Goal: Communication & Community: Answer question/provide support

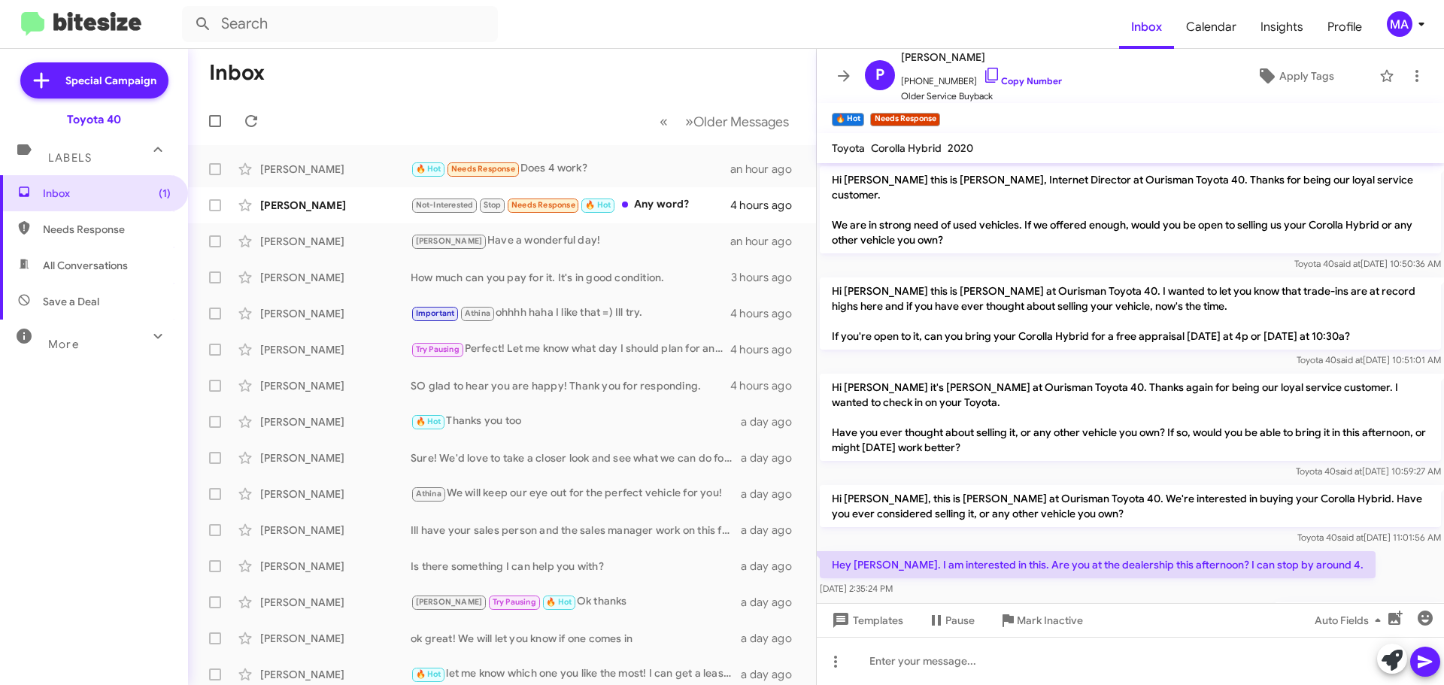
scroll to position [220, 0]
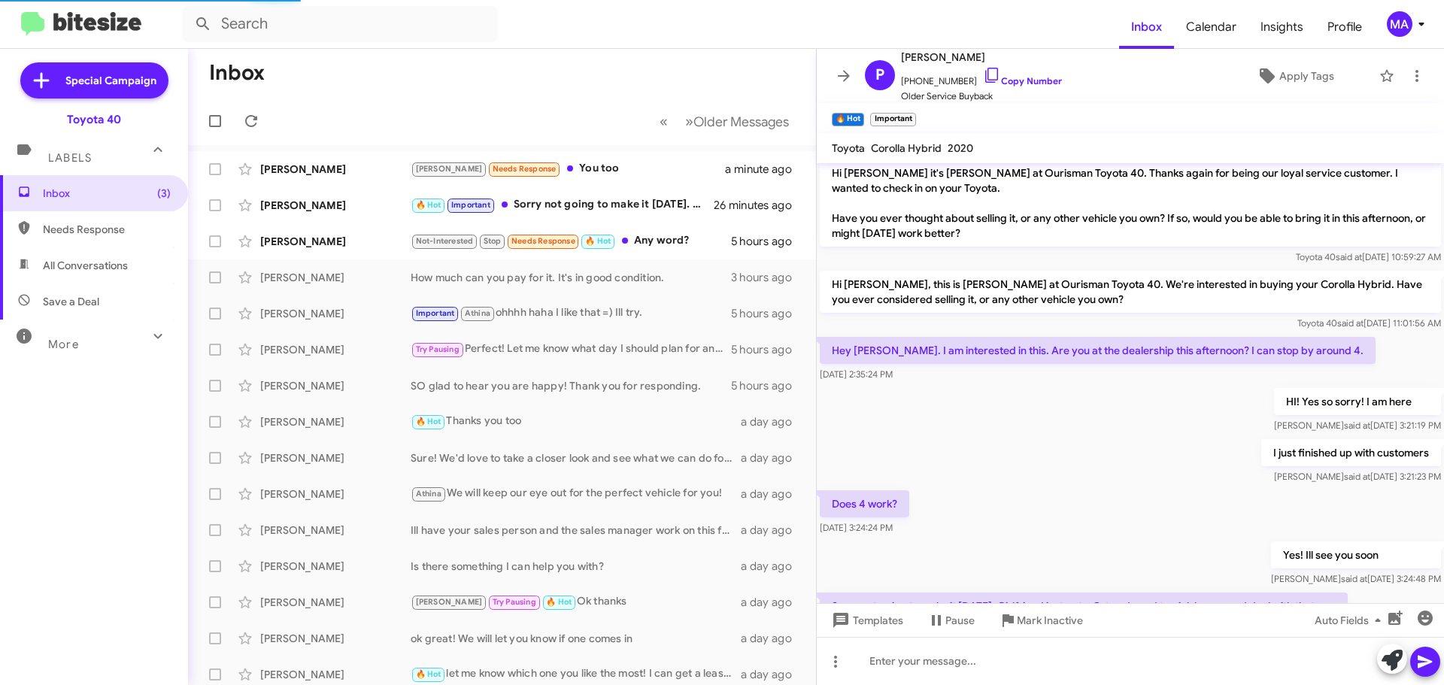
scroll to position [274, 0]
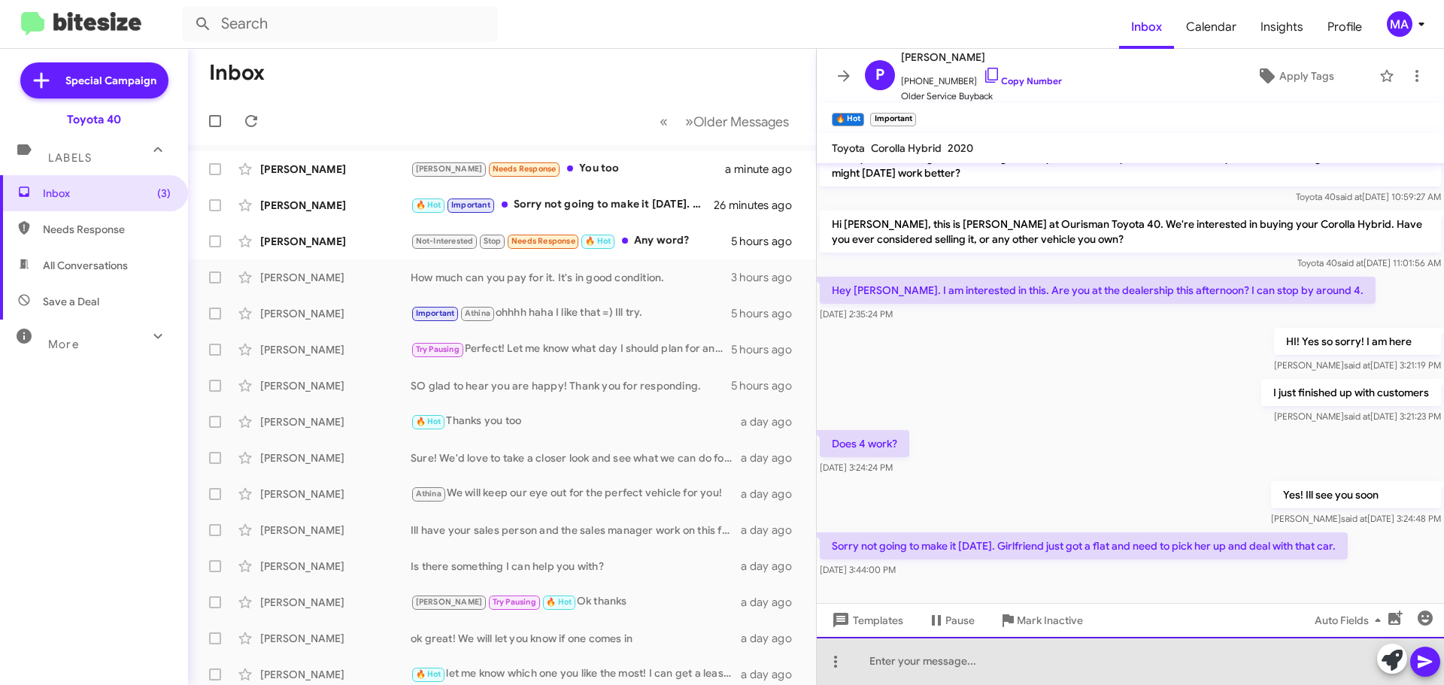
click at [939, 672] on div at bounding box center [1130, 661] width 627 height 48
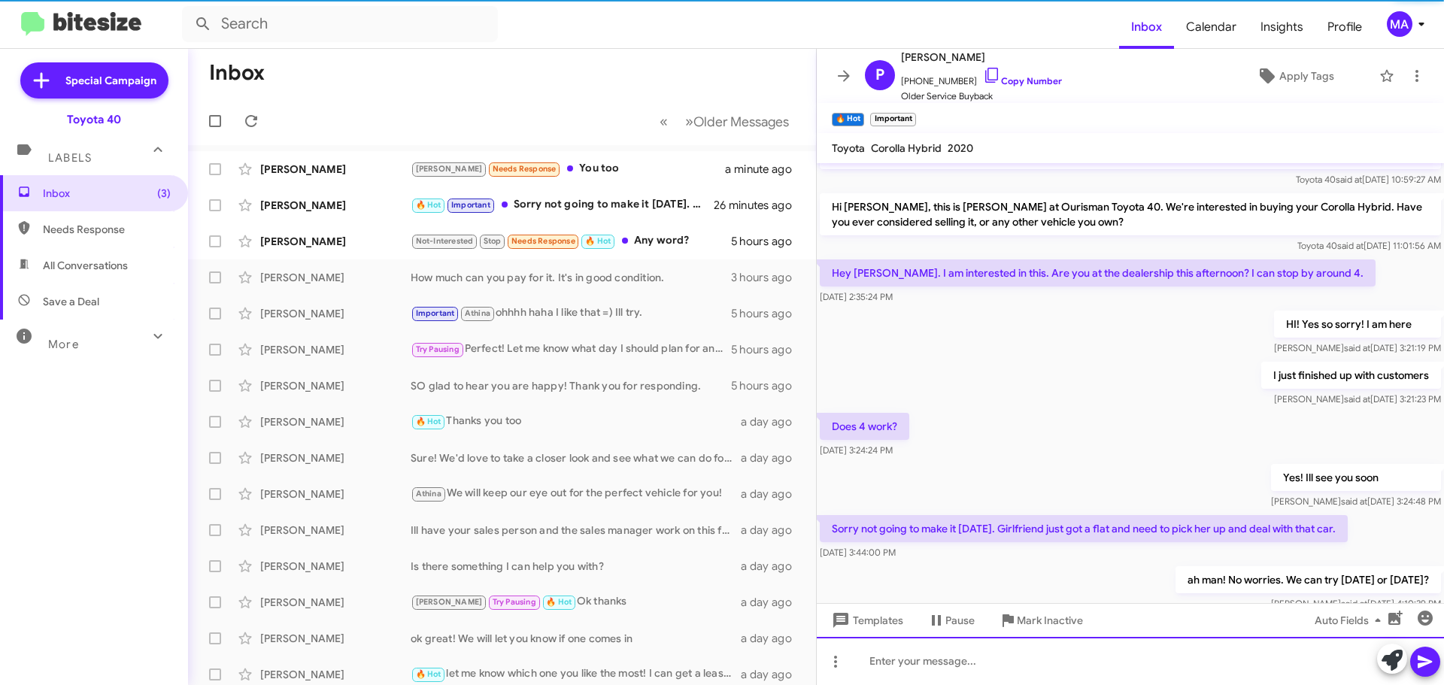
scroll to position [329, 0]
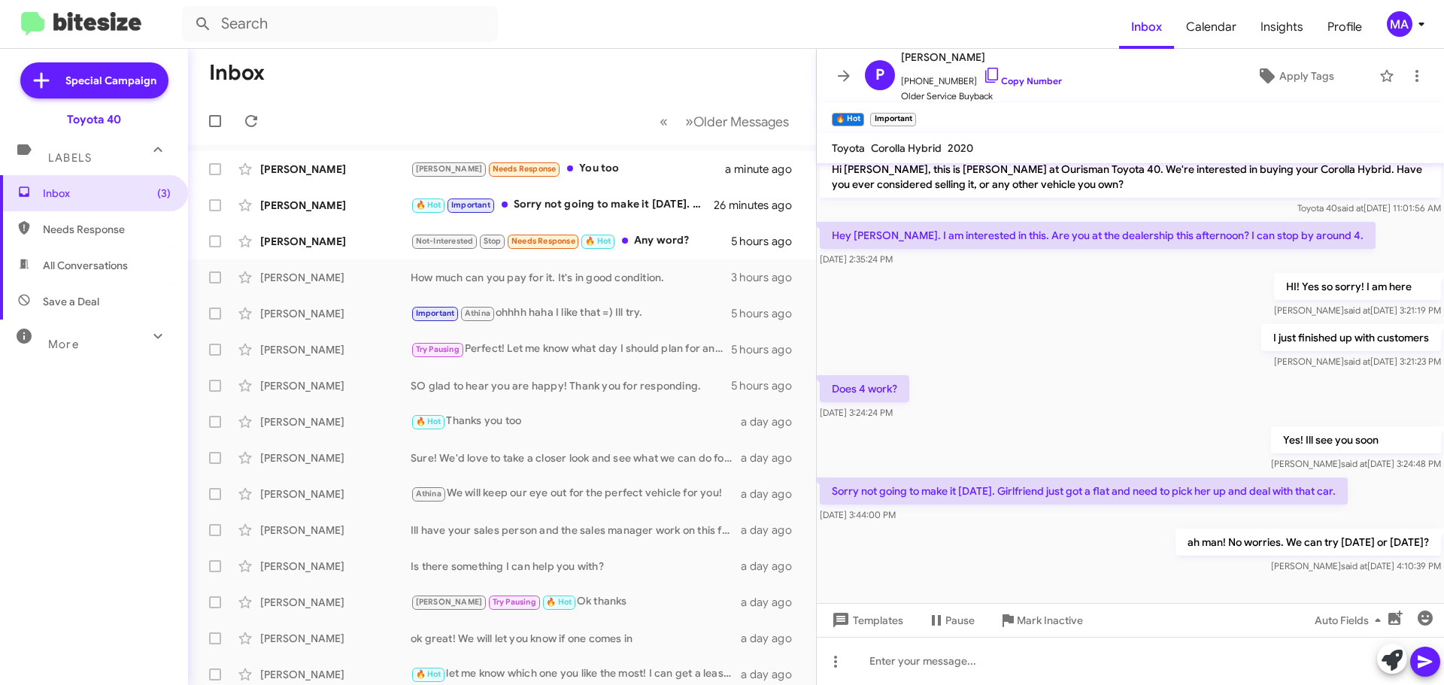
drag, startPoint x: 977, startPoint y: 77, endPoint x: 878, endPoint y: 41, distance: 104.7
click at [983, 77] on icon at bounding box center [992, 75] width 18 height 18
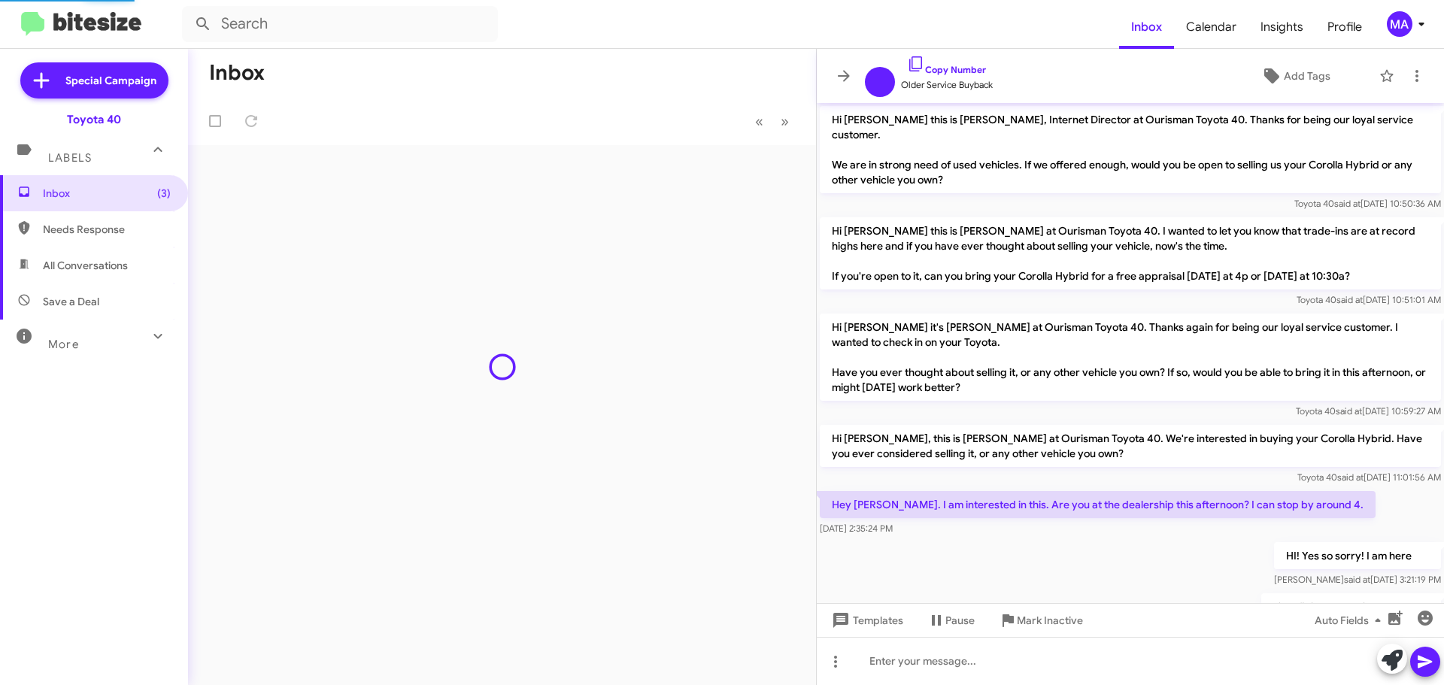
scroll to position [269, 0]
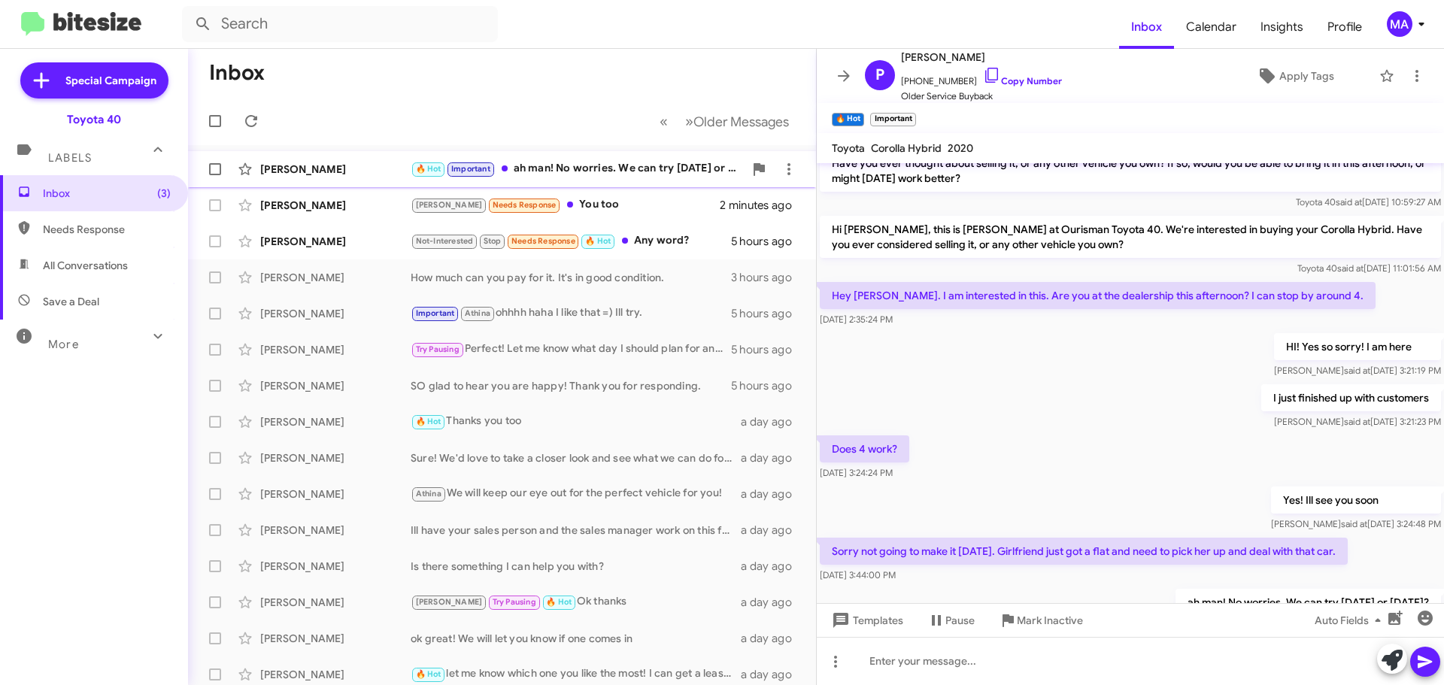
click at [596, 165] on div "🔥 Hot Important ah man! No worries. We can try Friday or Saturday?" at bounding box center [577, 168] width 333 height 17
click at [596, 199] on div "Ron Needs Response You too" at bounding box center [577, 204] width 333 height 17
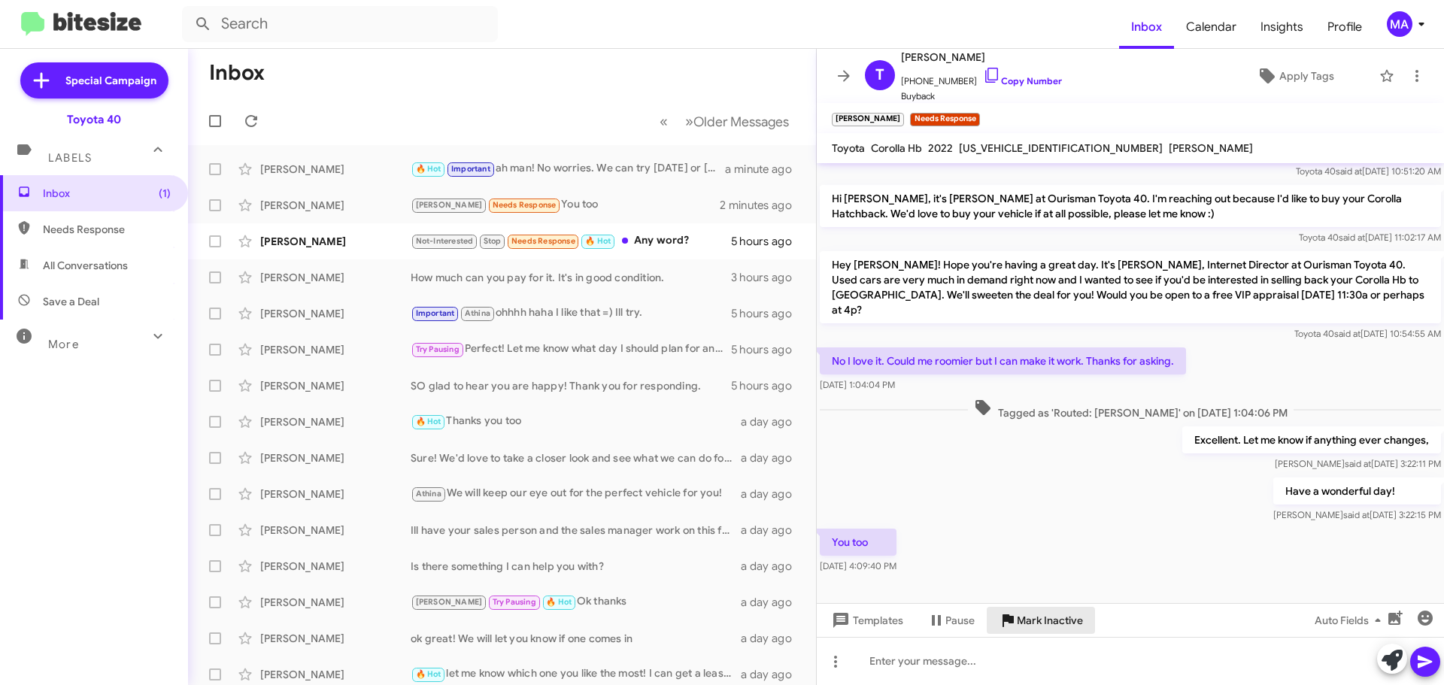
click at [1044, 625] on span "Mark Inactive" at bounding box center [1050, 620] width 66 height 27
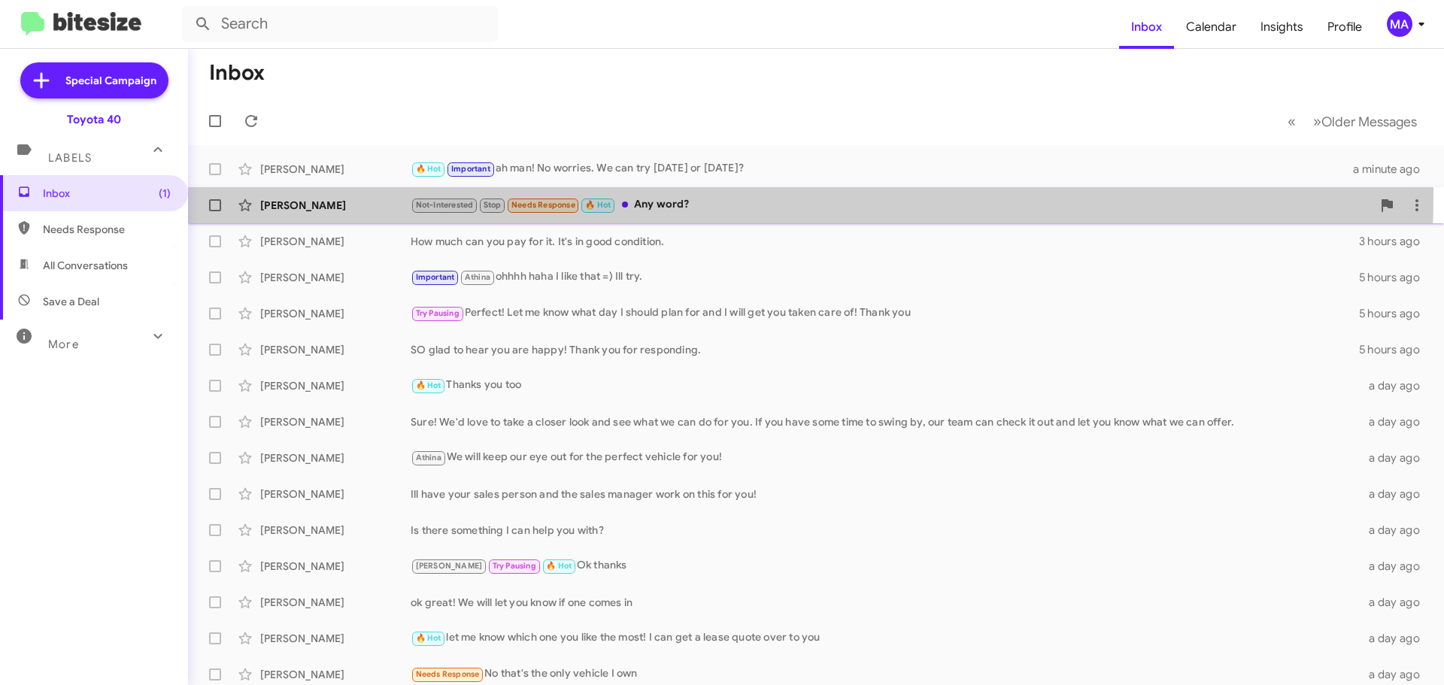
click at [656, 195] on div "Michael Willis Not-Interested Stop Needs Response 🔥 Hot Any word? 5 hours ago" at bounding box center [816, 205] width 1232 height 30
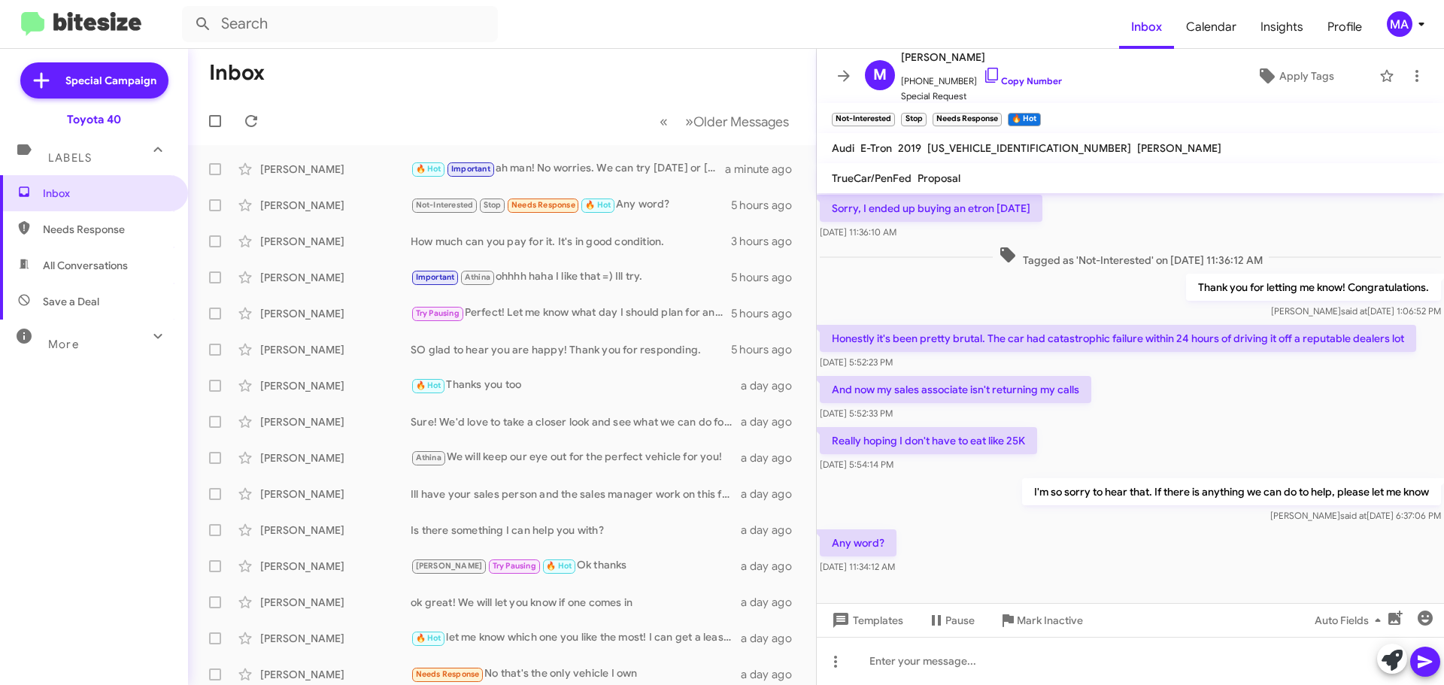
scroll to position [166, 0]
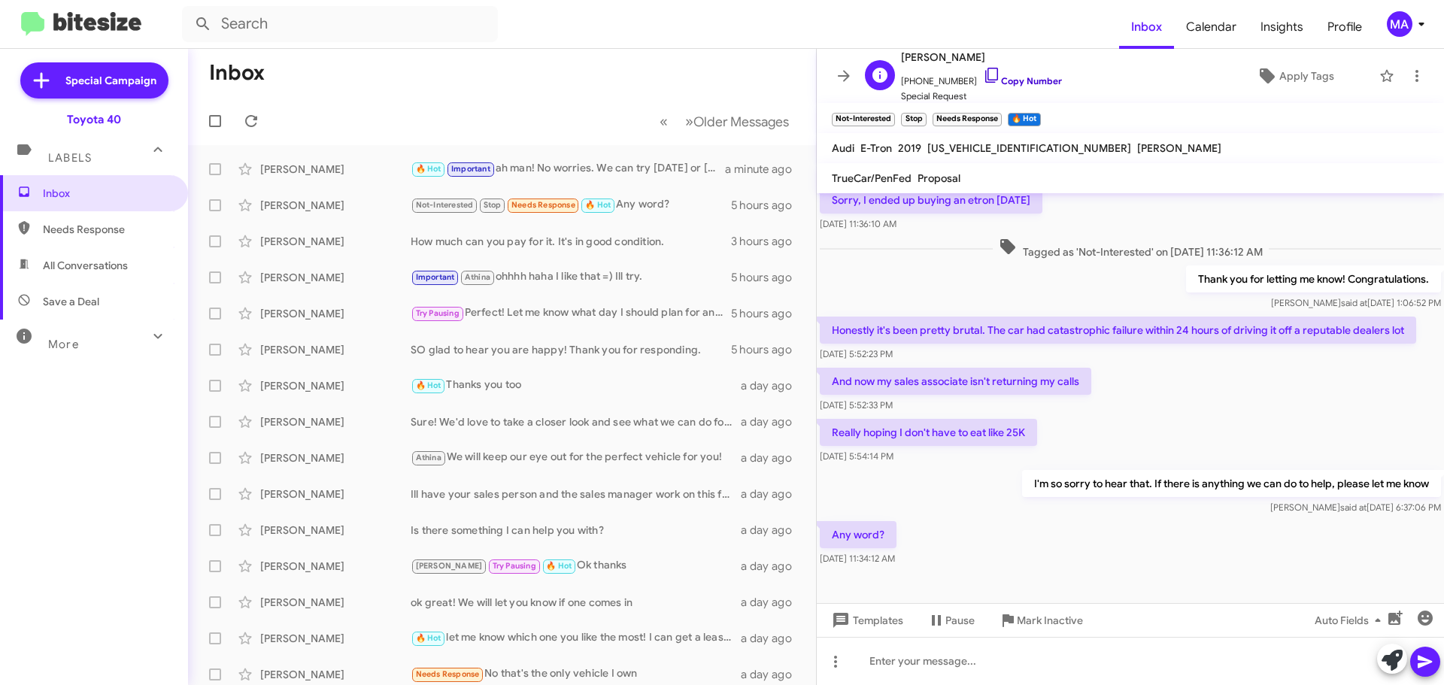
click at [983, 79] on icon at bounding box center [992, 75] width 18 height 18
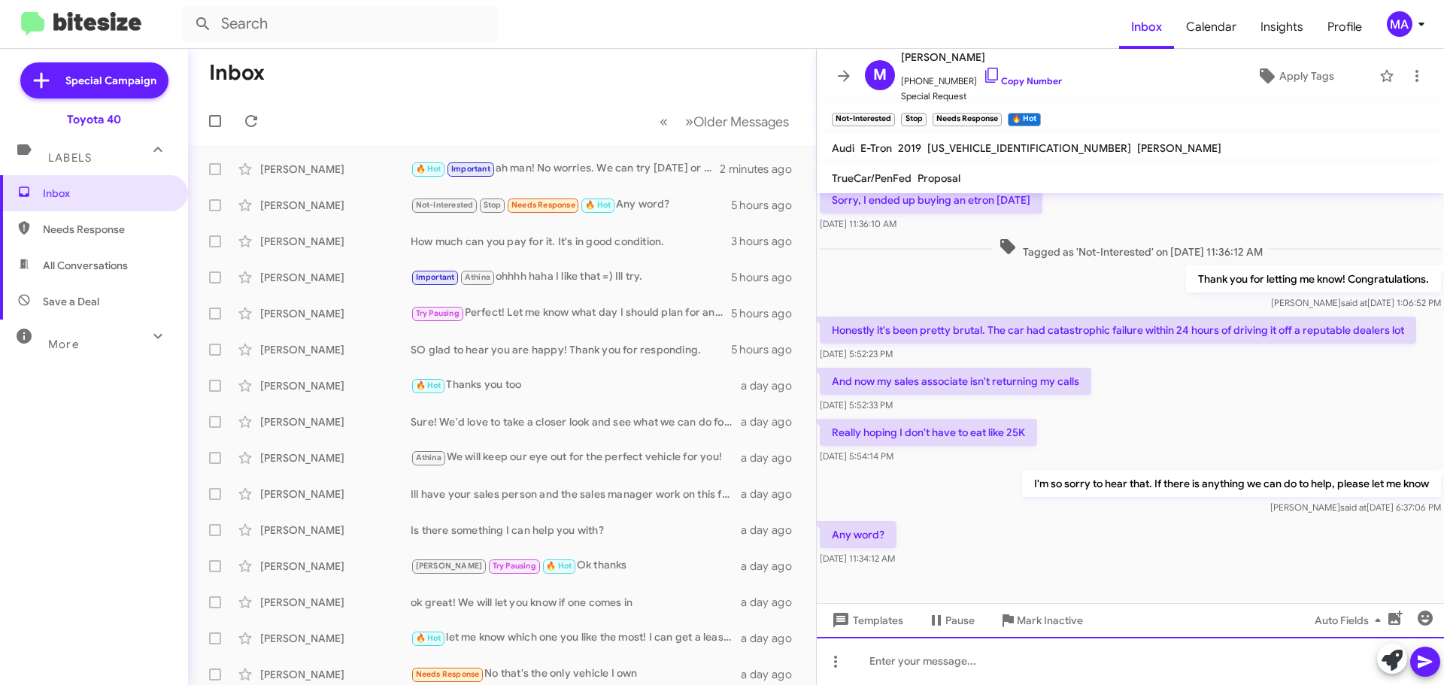
click at [987, 661] on div at bounding box center [1130, 661] width 627 height 48
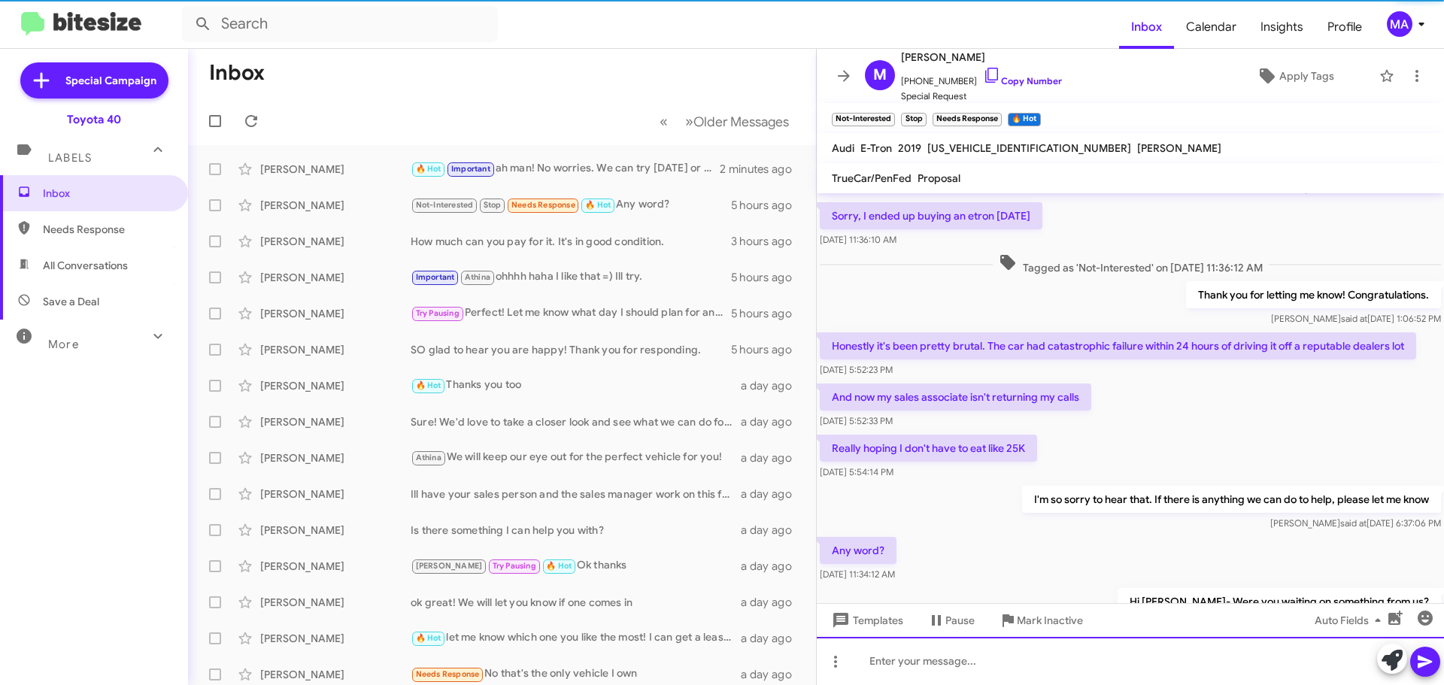
scroll to position [221, 0]
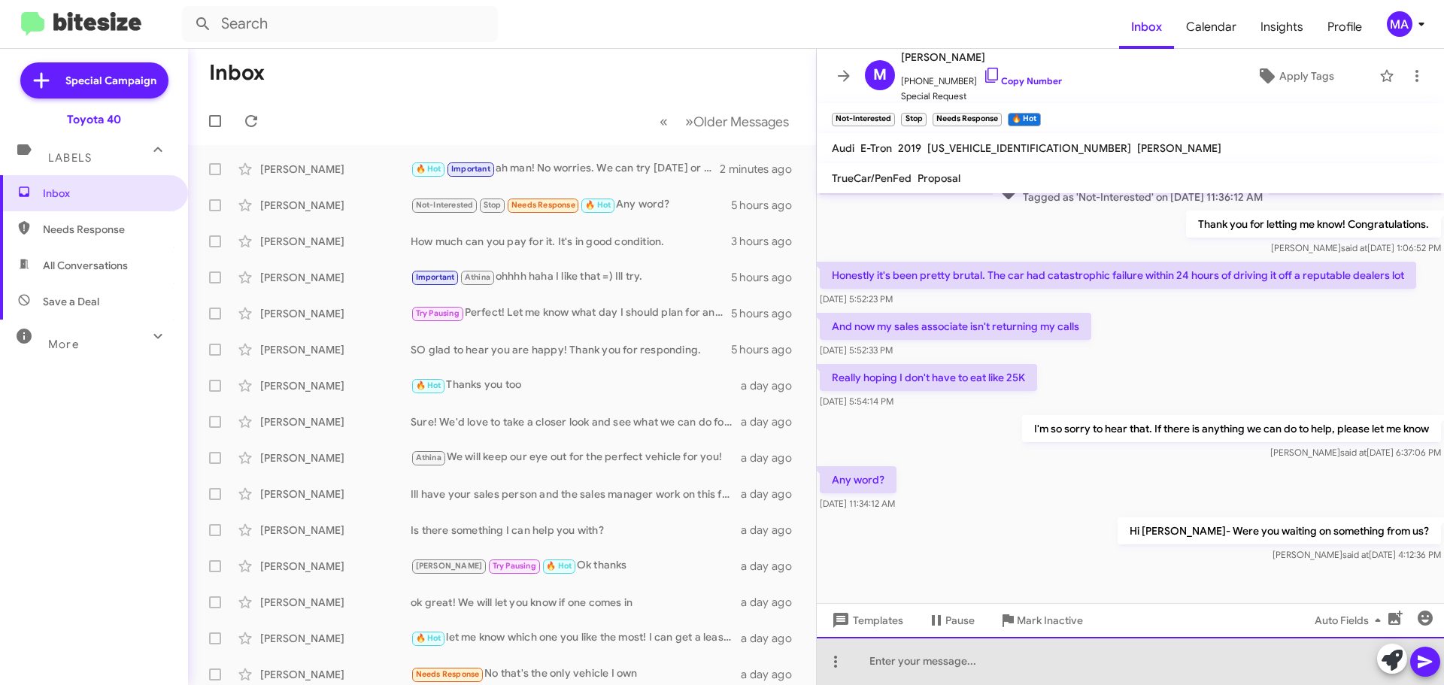
click at [987, 662] on div at bounding box center [1130, 661] width 627 height 48
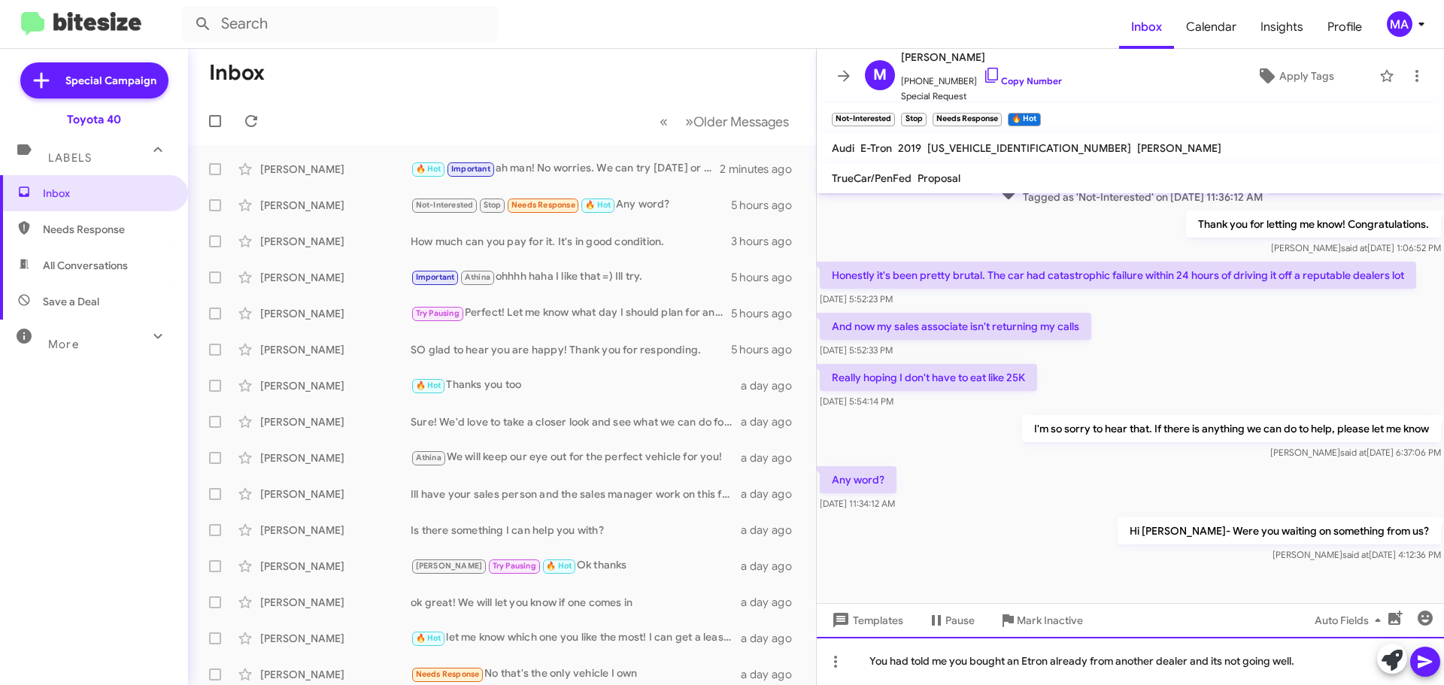
click at [1326, 660] on div "You had told me you bought an Etron already from another dealer and its not goi…" at bounding box center [1130, 661] width 627 height 48
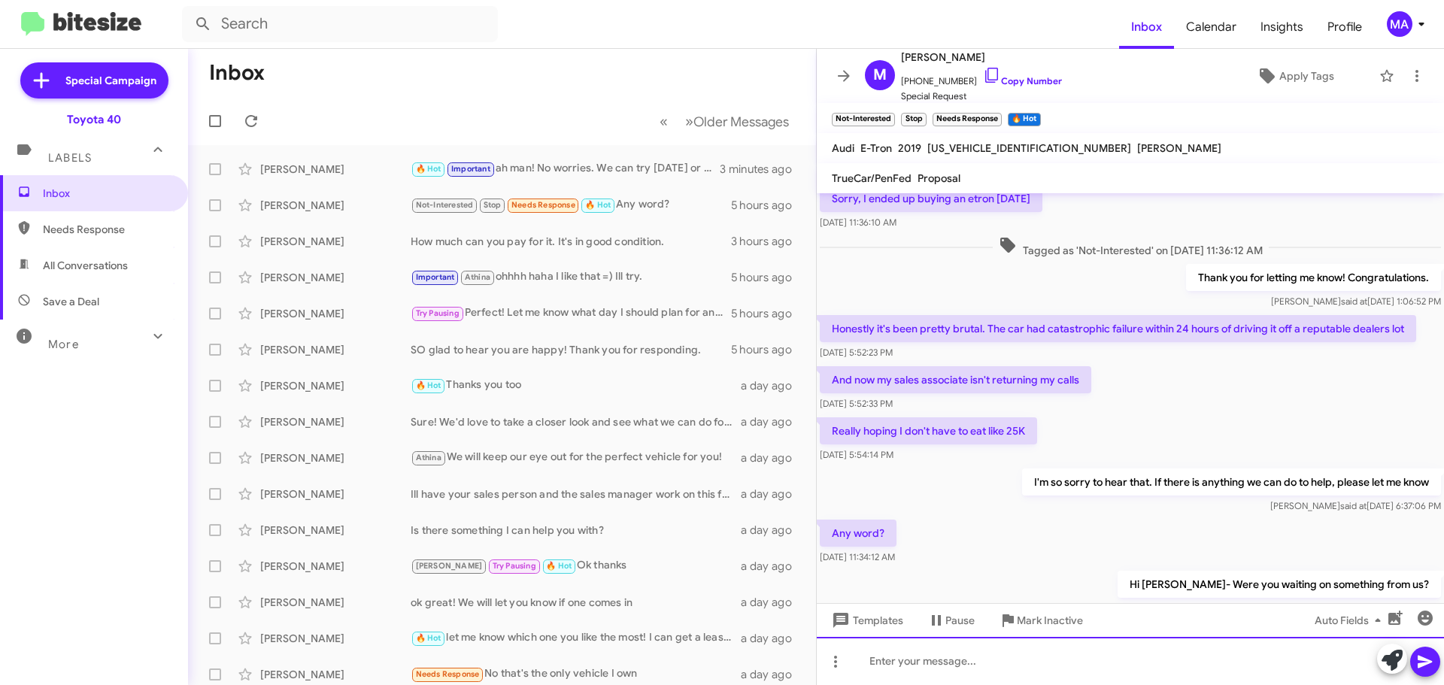
scroll to position [126, 0]
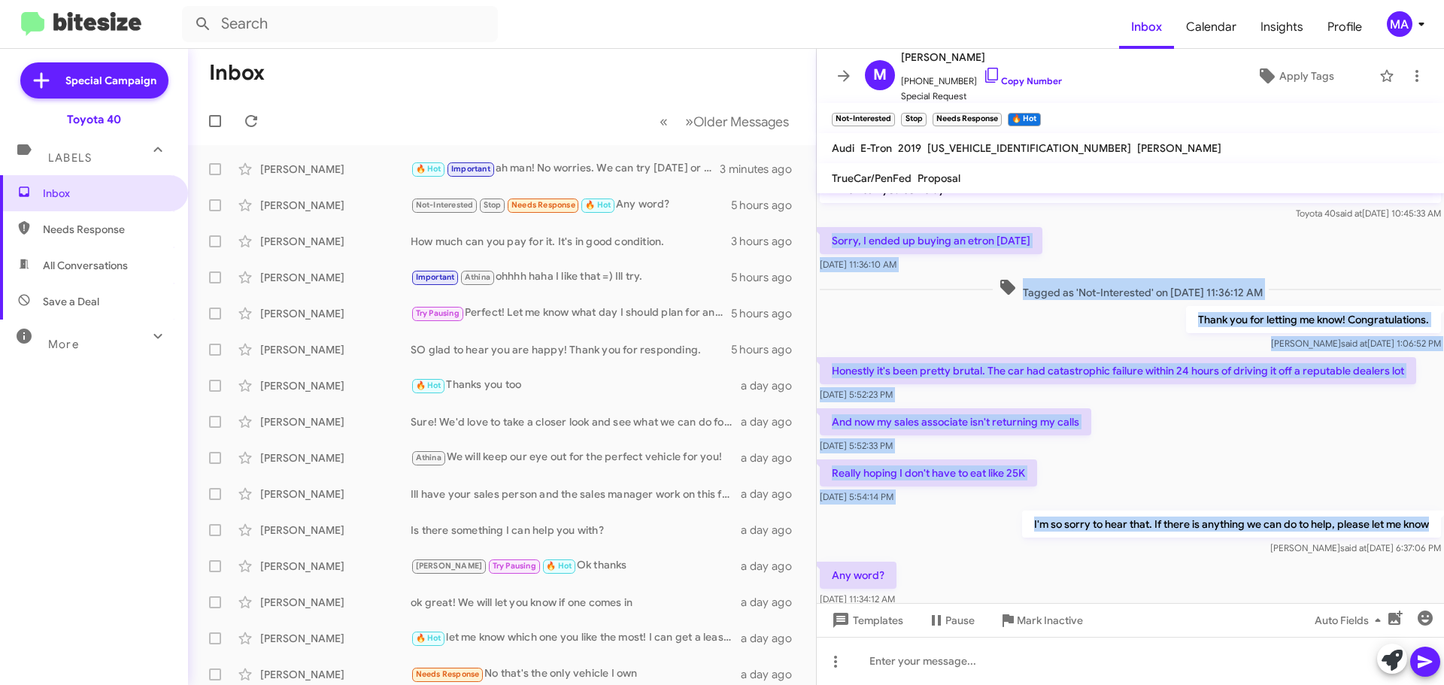
drag, startPoint x: 830, startPoint y: 240, endPoint x: 1418, endPoint y: 522, distance: 652.2
click at [1418, 522] on div "Hi Michael it's Morgan Anderson, Internet Director at Ourisman Toyota 40. Thank…" at bounding box center [1130, 390] width 627 height 644
copy div "Sorry, I ended up buying an etron on Sunday Aug 12, 2025, 11:36:10 AM Tagged as…"
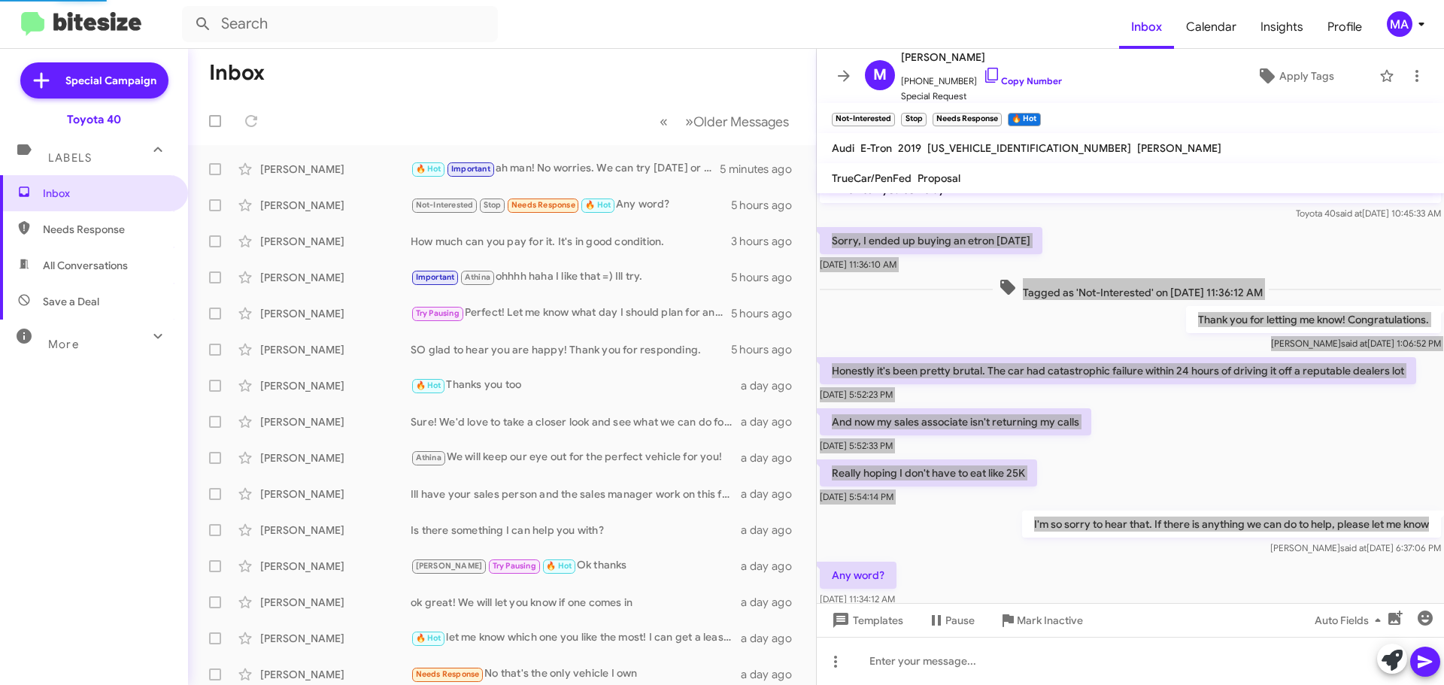
scroll to position [0, 0]
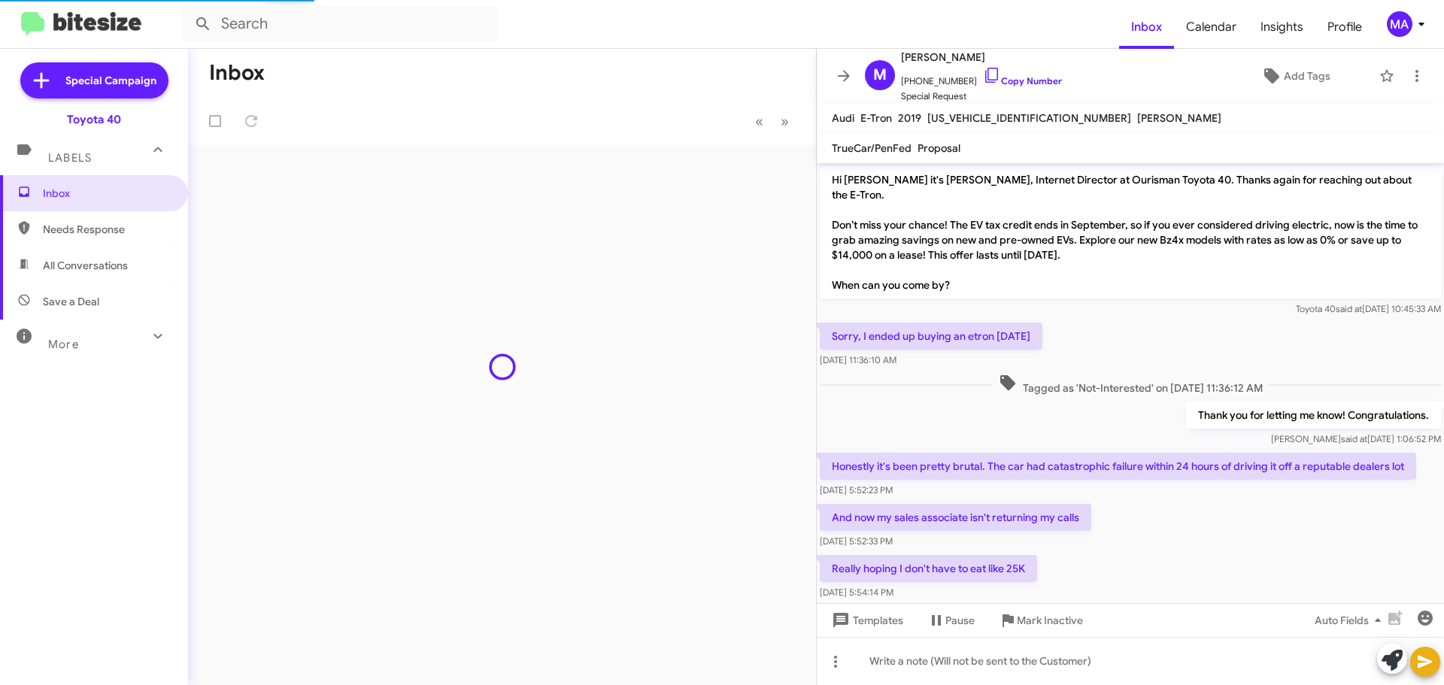
scroll to position [301, 0]
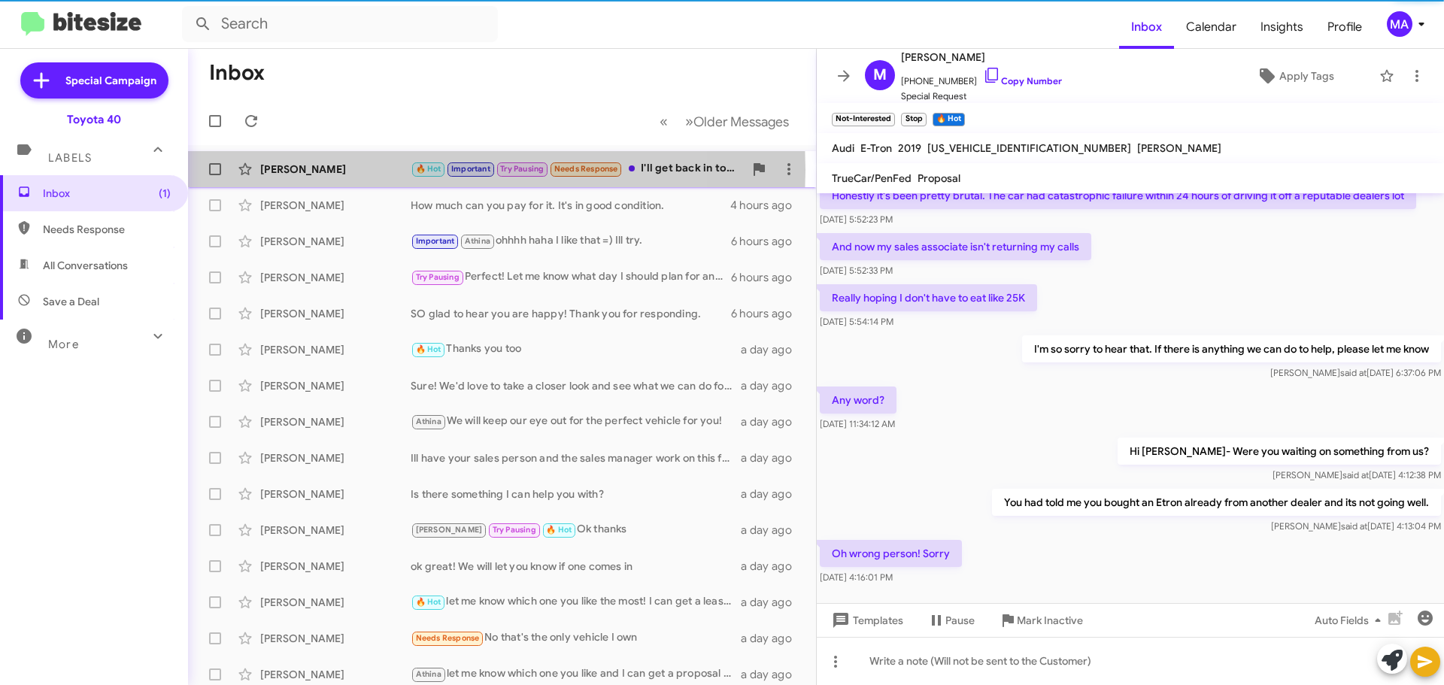
click at [374, 170] on div "[PERSON_NAME]" at bounding box center [335, 169] width 150 height 15
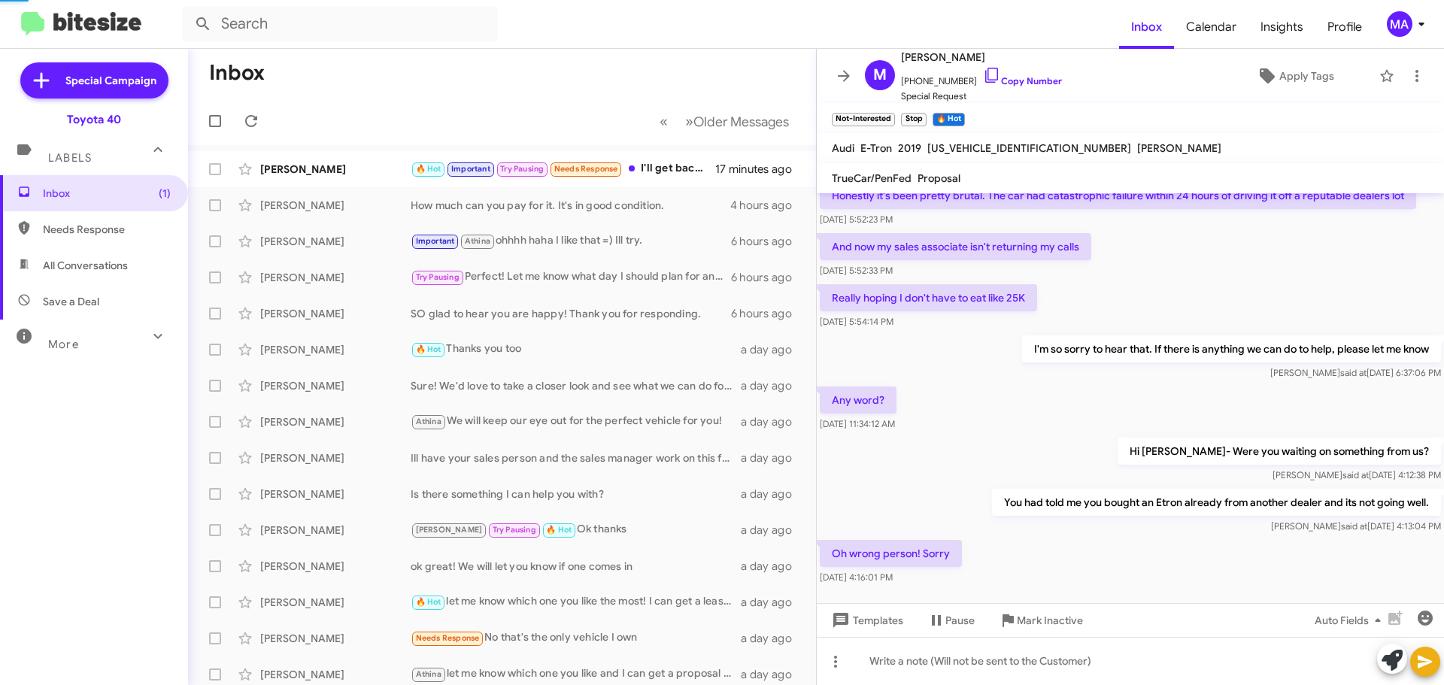
scroll to position [384, 0]
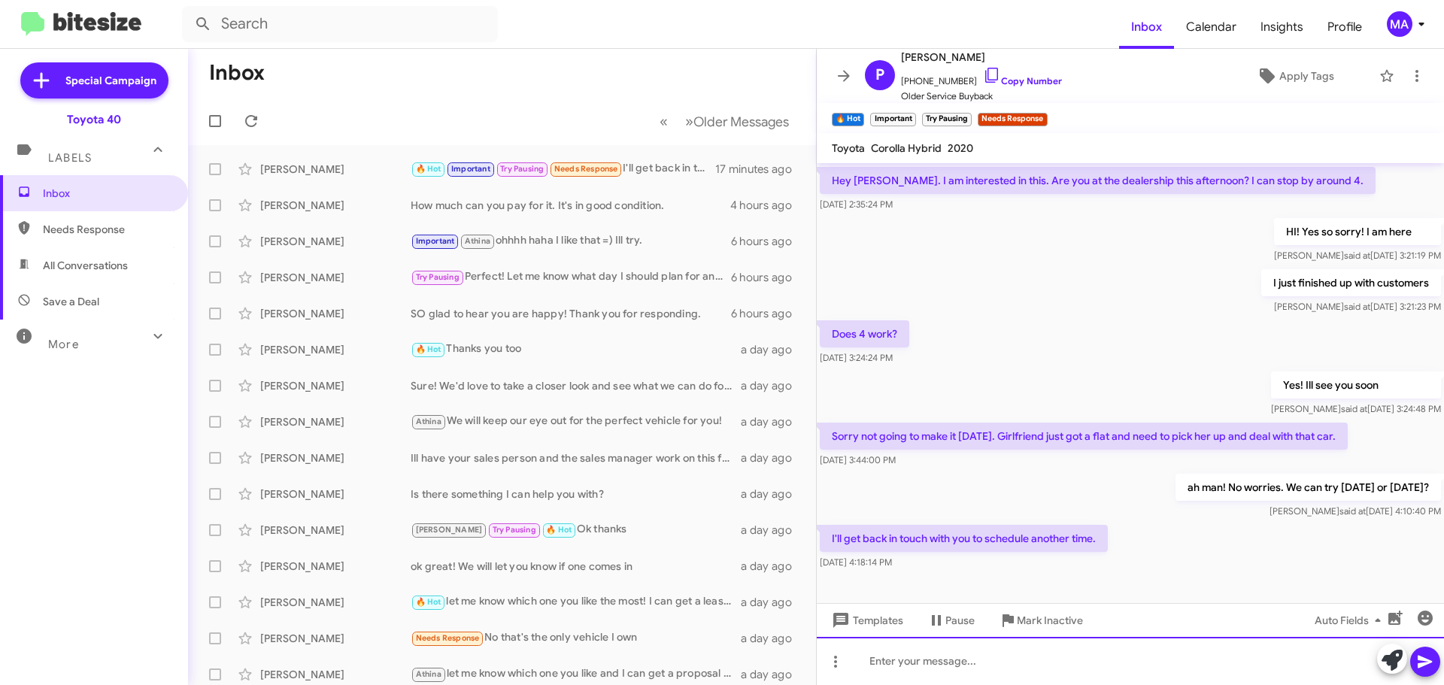
click at [988, 678] on div at bounding box center [1130, 661] width 627 height 48
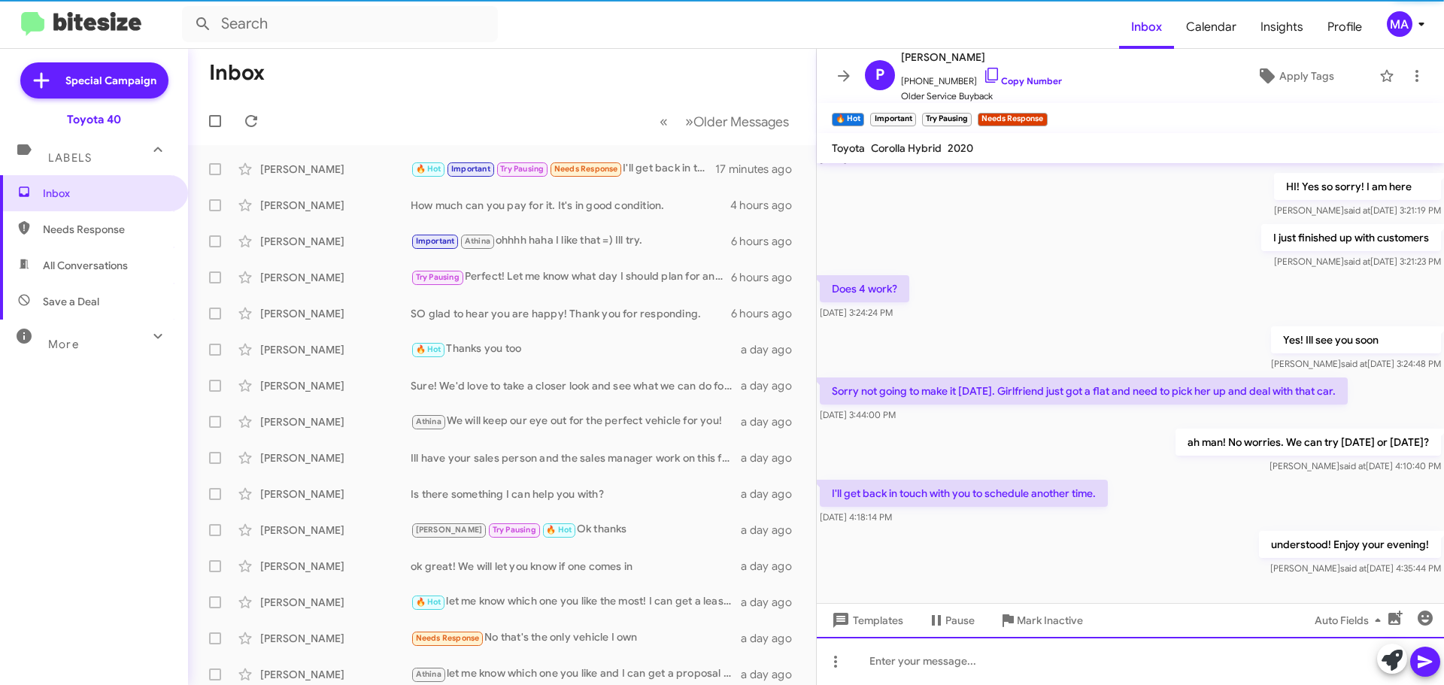
scroll to position [439, 0]
